Goal: Find contact information: Find contact information

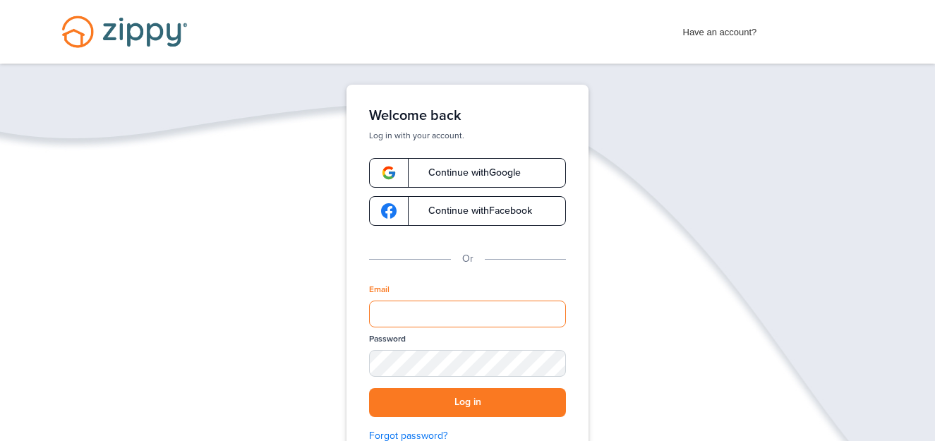
click at [434, 304] on input "Email" at bounding box center [467, 314] width 197 height 27
type input "**********"
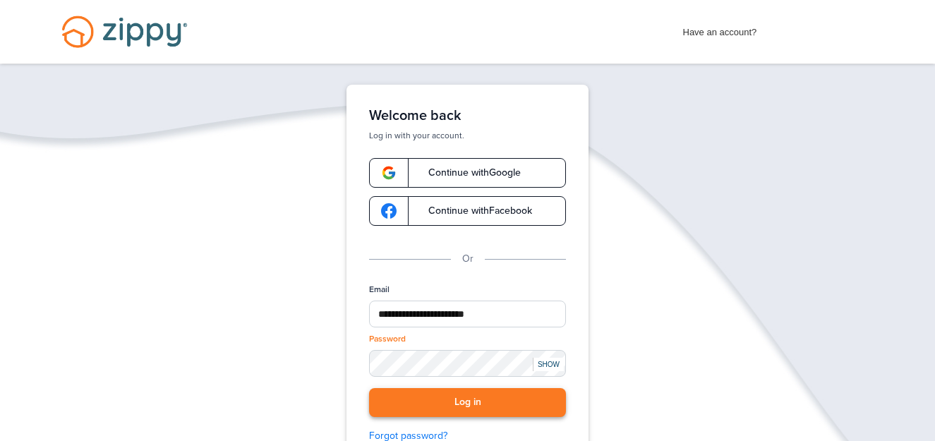
click at [464, 400] on button "Log in" at bounding box center [467, 402] width 197 height 29
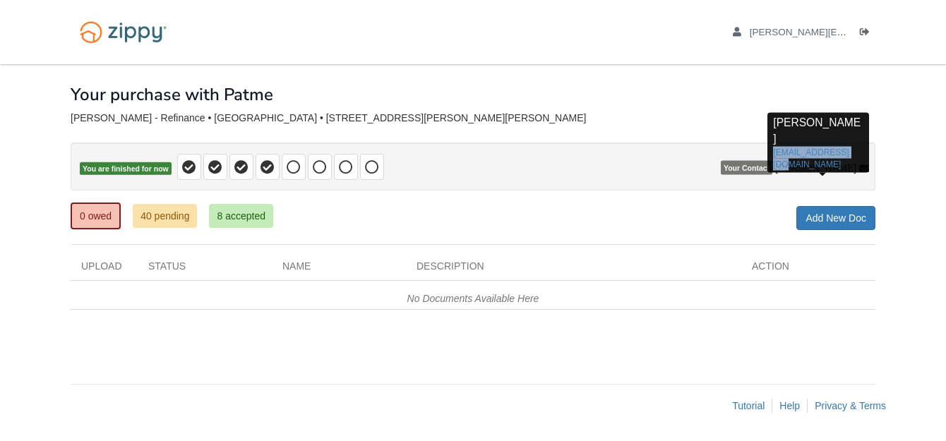
drag, startPoint x: 810, startPoint y: 148, endPoint x: 788, endPoint y: 137, distance: 24.9
click at [788, 137] on div "[PERSON_NAME] [PERSON_NAME][EMAIL_ADDRESS][DOMAIN_NAME]" at bounding box center [818, 143] width 102 height 60
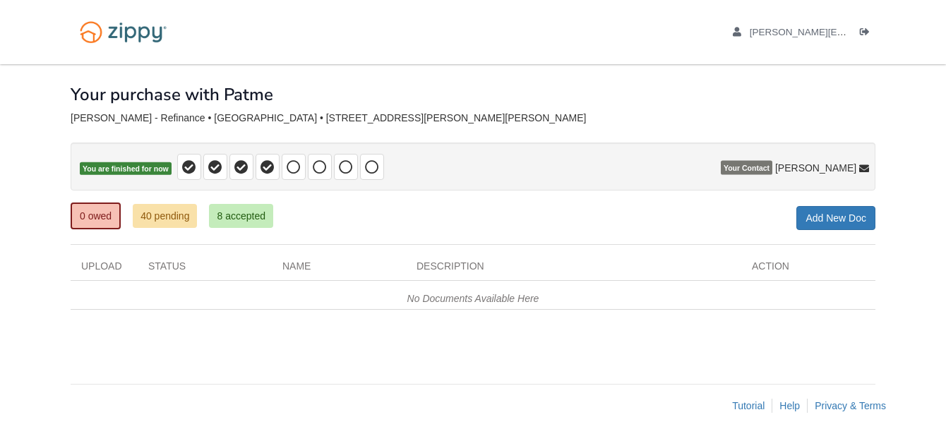
copy link "[EMAIL_ADDRESS][DOMAIN_NAME]"
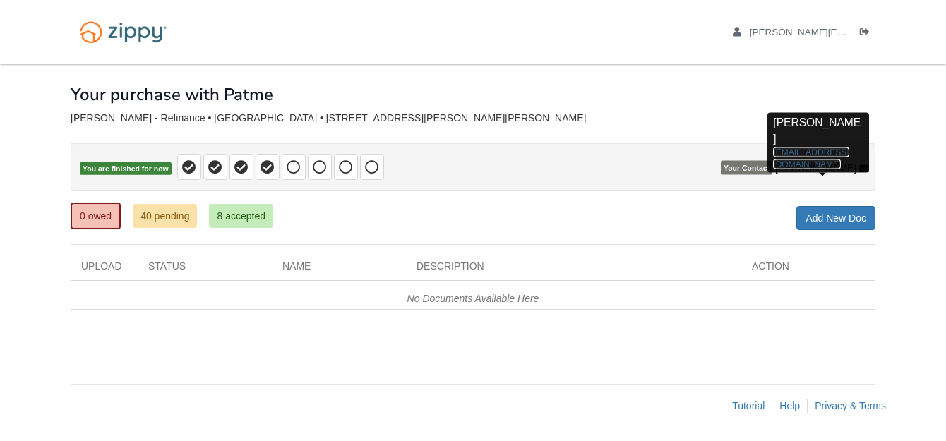
click at [801, 147] on link "[EMAIL_ADDRESS][DOMAIN_NAME]" at bounding box center [811, 158] width 76 height 22
drag, startPoint x: 803, startPoint y: 147, endPoint x: 784, endPoint y: 136, distance: 22.2
click at [784, 136] on div "[PERSON_NAME] [PERSON_NAME][EMAIL_ADDRESS][DOMAIN_NAME]" at bounding box center [818, 143] width 102 height 60
drag, startPoint x: 784, startPoint y: 136, endPoint x: 865, endPoint y: 164, distance: 86.2
click at [865, 164] on icon at bounding box center [864, 169] width 10 height 10
